Goal: Complete application form

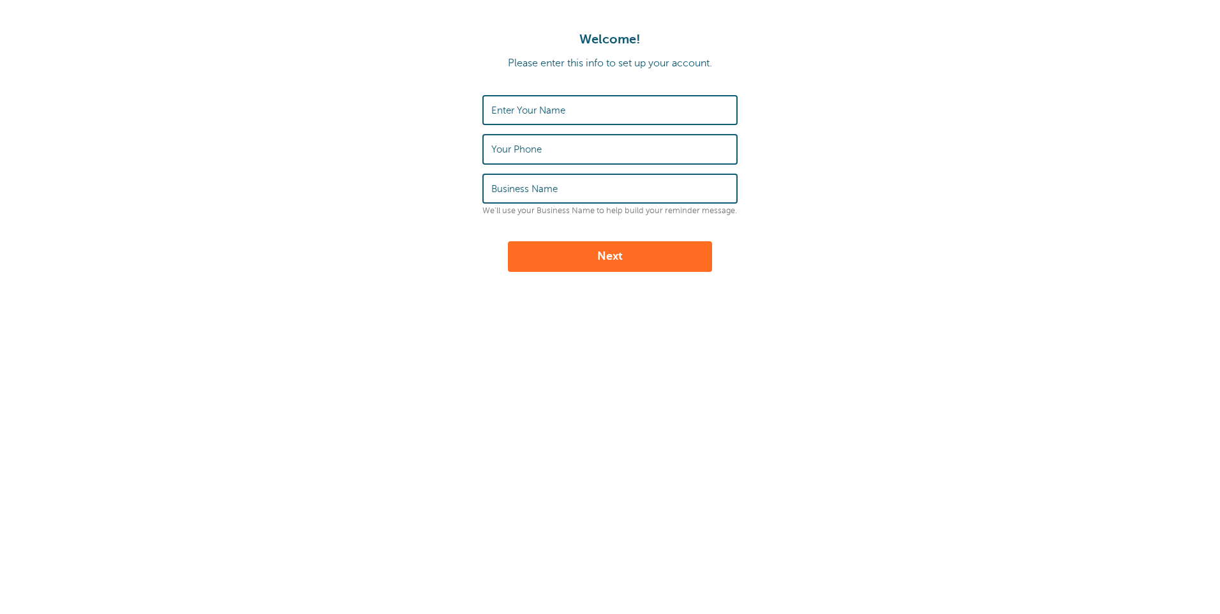
click at [569, 108] on input "Enter Your Name" at bounding box center [609, 109] width 237 height 27
type input "Kim Denny Bianchini"
type input "0475824205"
type input "HI Lighting"
click at [607, 254] on button "Next" at bounding box center [610, 256] width 204 height 31
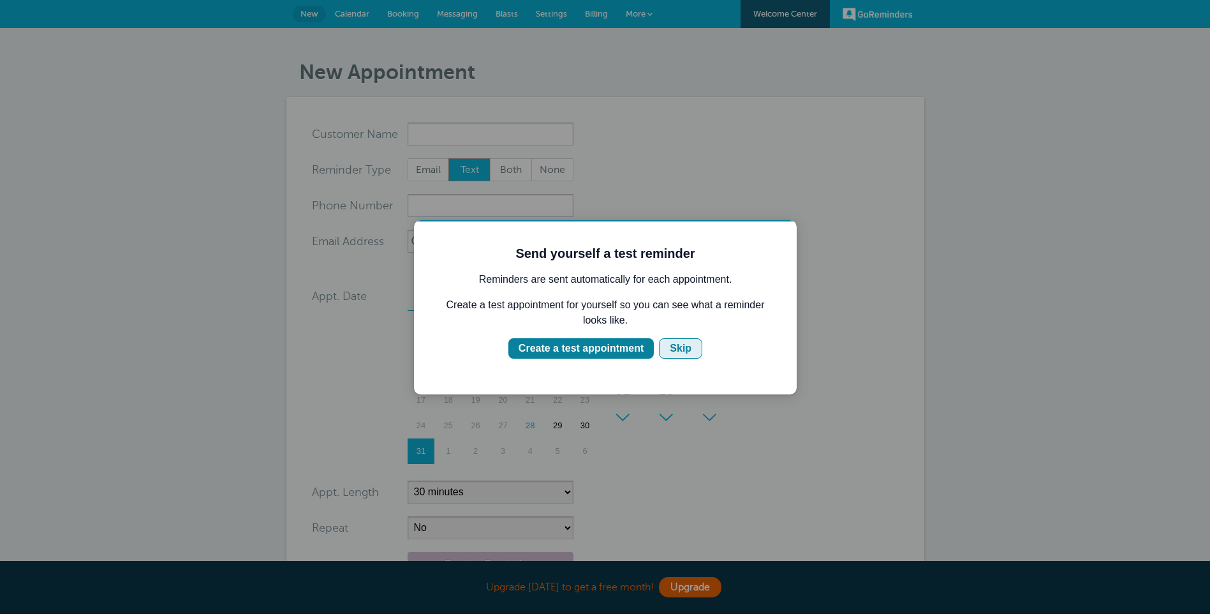
click at [677, 349] on div "Skip" at bounding box center [681, 348] width 22 height 15
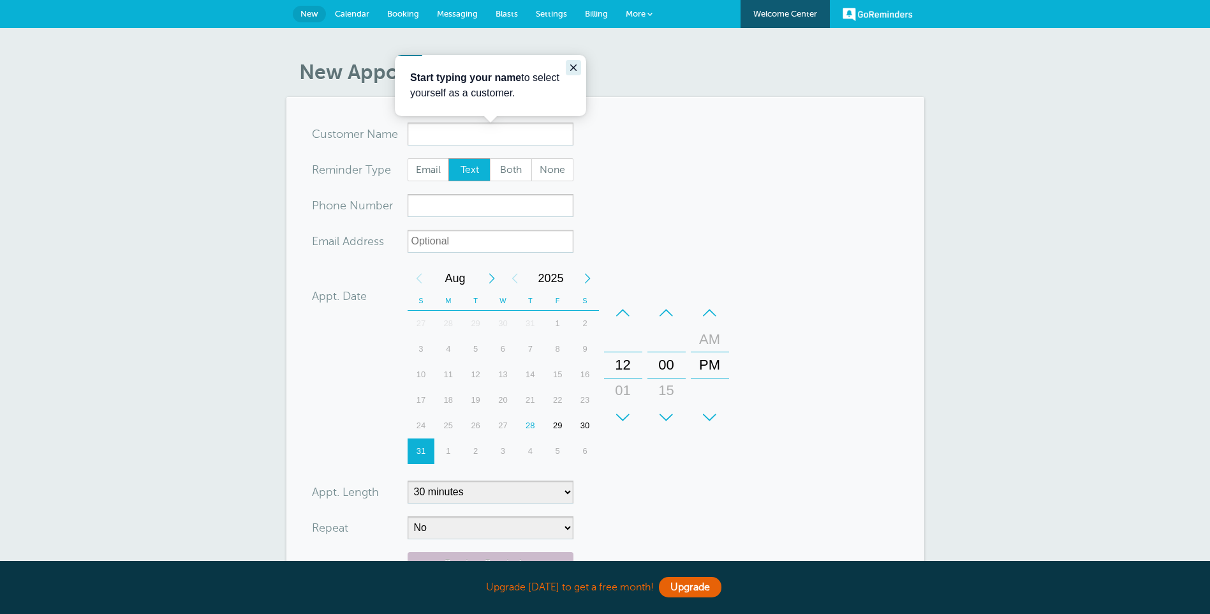
click at [577, 66] on icon "Close guide" at bounding box center [573, 68] width 10 height 10
